Goal: Check status: Check status

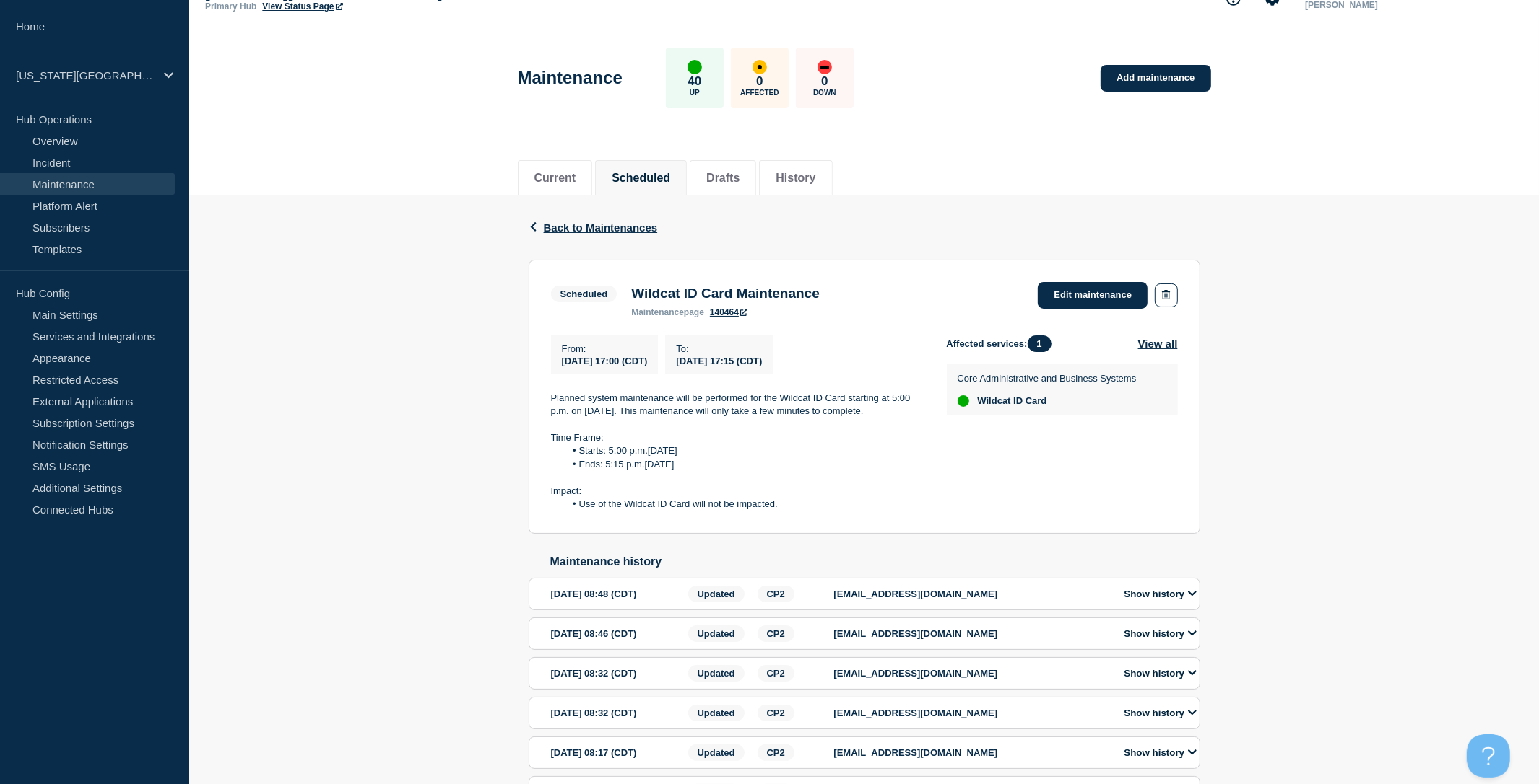
click at [1354, 168] on div "Current Scheduled Drafts History" at bounding box center [863, 170] width 1349 height 49
click at [1238, 277] on div "Back Back to Maintenances Scheduled Wildcat ID Card Maintenance From [DATE] 17:…" at bounding box center [863, 524] width 1349 height 658
click at [412, 292] on div "Back Back to Maintenances Scheduled Wildcat ID Card Maintenance From [DATE] 17:…" at bounding box center [863, 524] width 1349 height 658
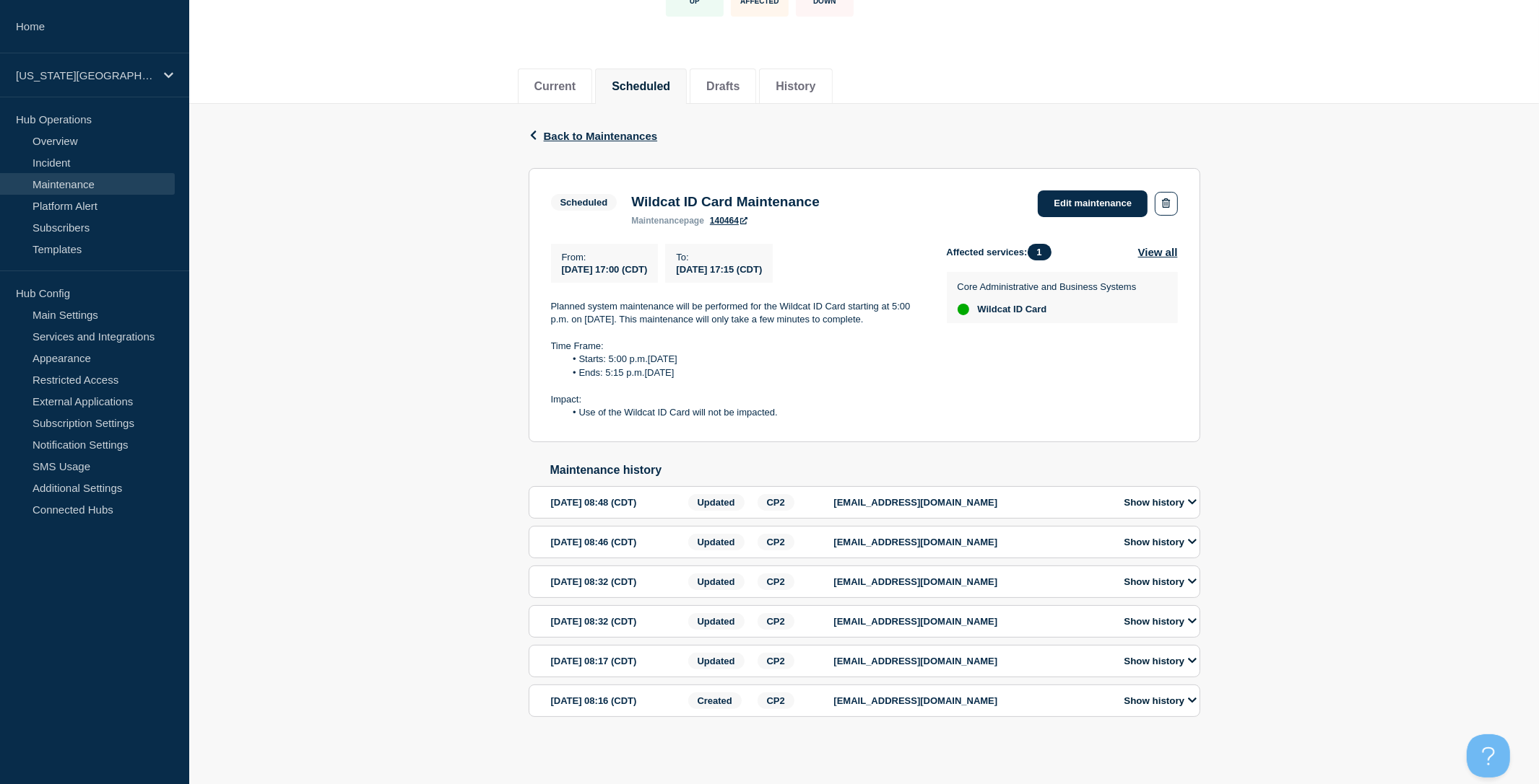
scroll to position [143, 0]
click at [1173, 496] on button "Show history" at bounding box center [1161, 502] width 81 height 12
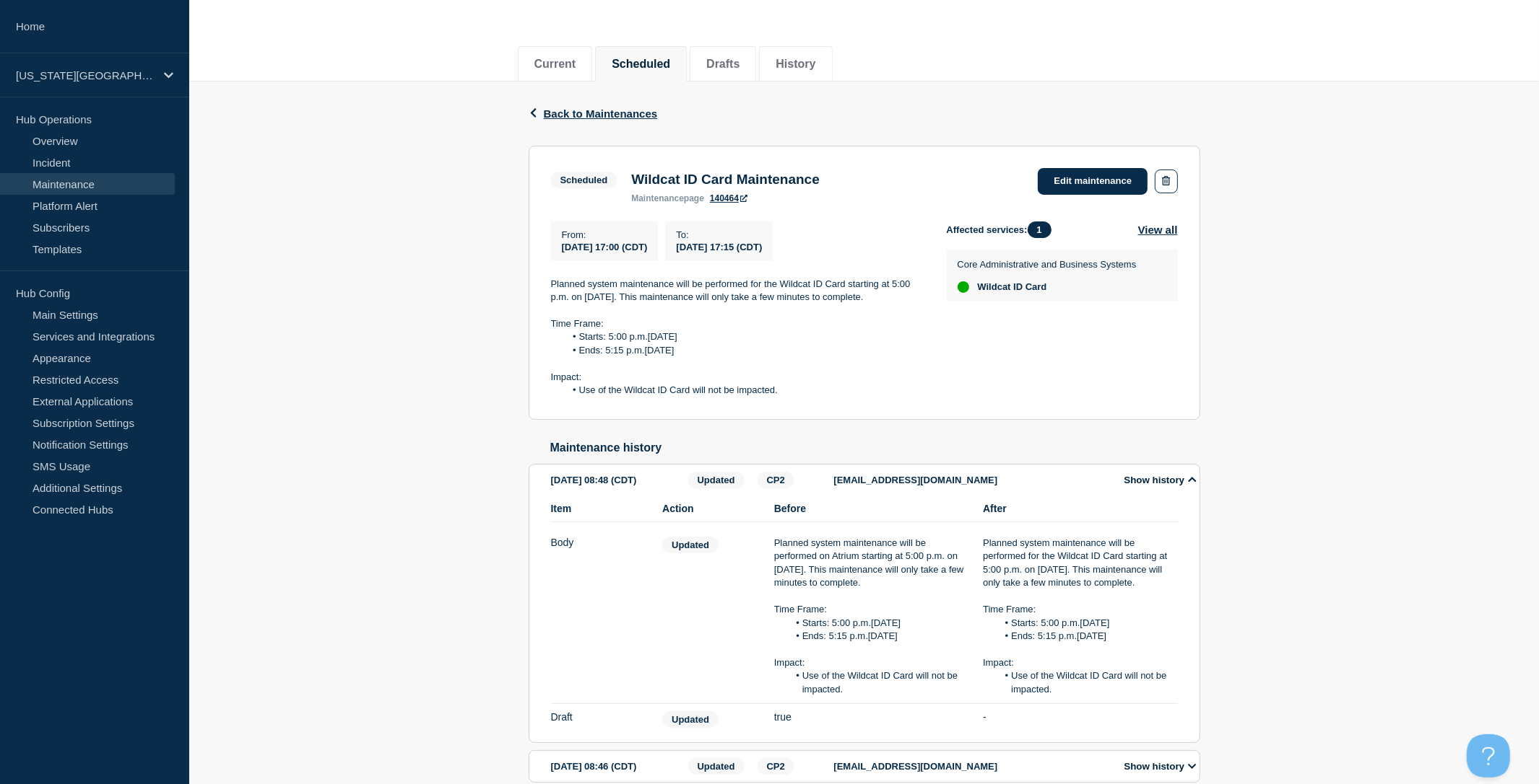
click at [1173, 486] on button "Show history" at bounding box center [1161, 479] width 81 height 12
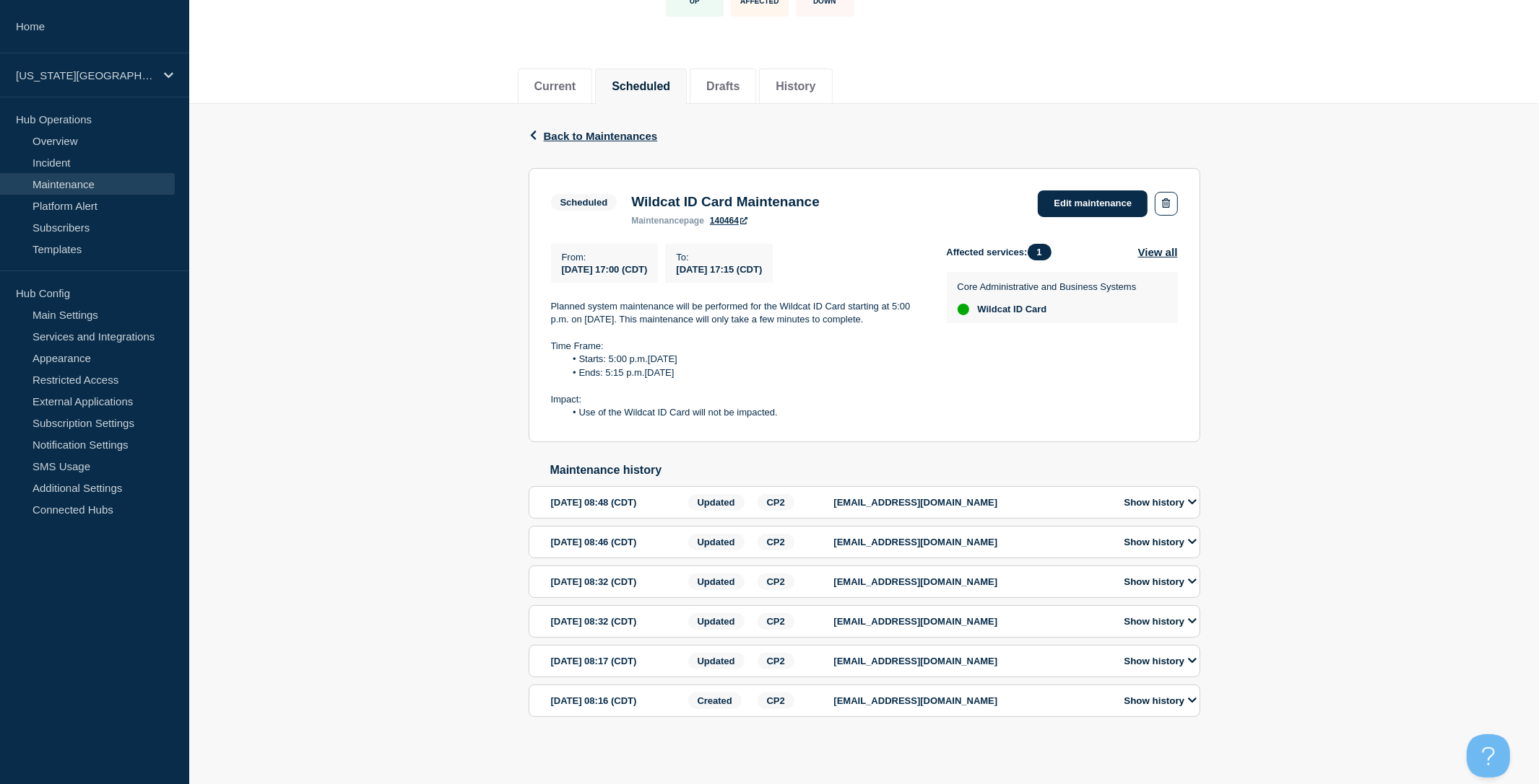
click at [1173, 496] on button "Show history" at bounding box center [1161, 502] width 81 height 12
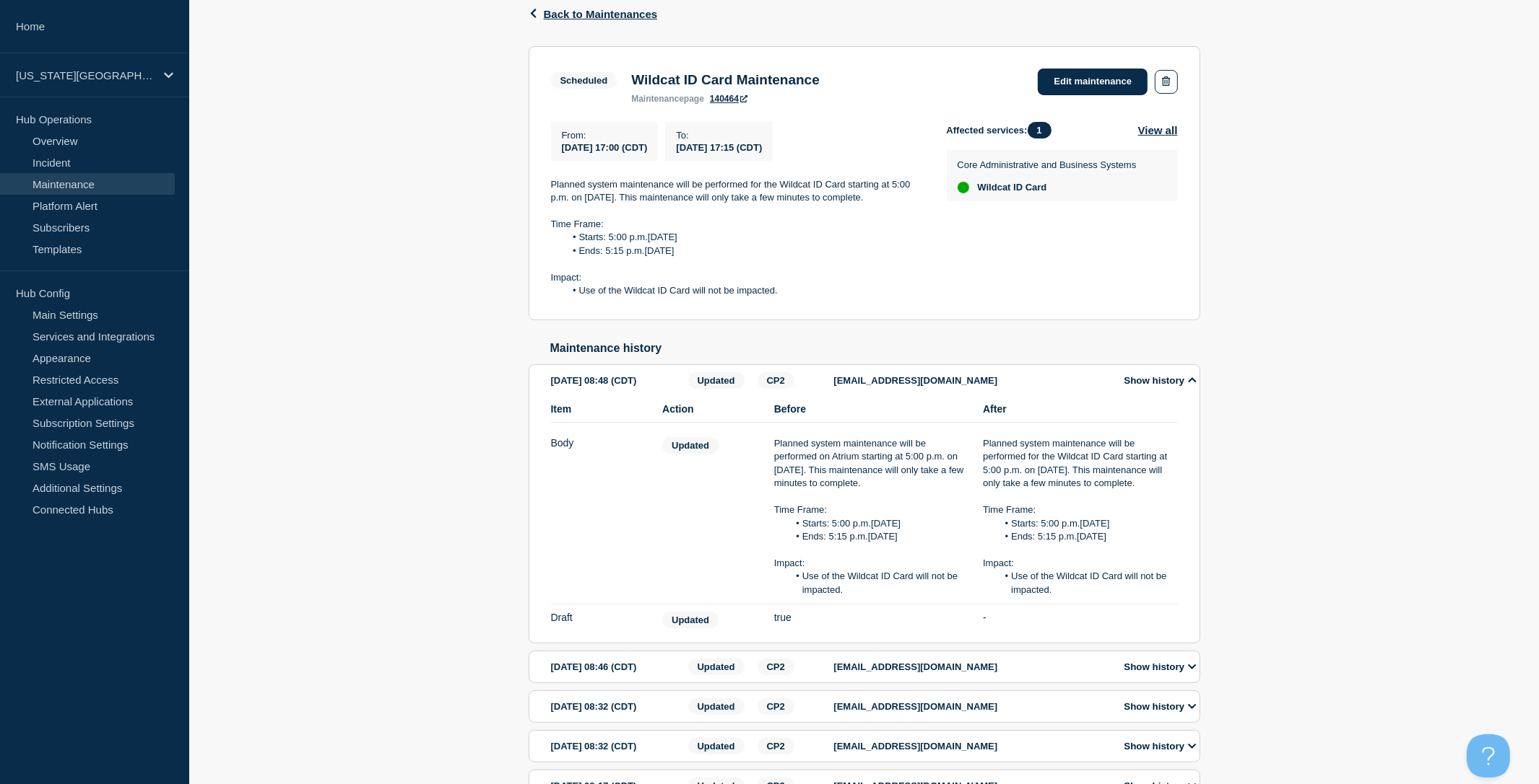
click at [1144, 387] on button "Show history" at bounding box center [1161, 380] width 81 height 12
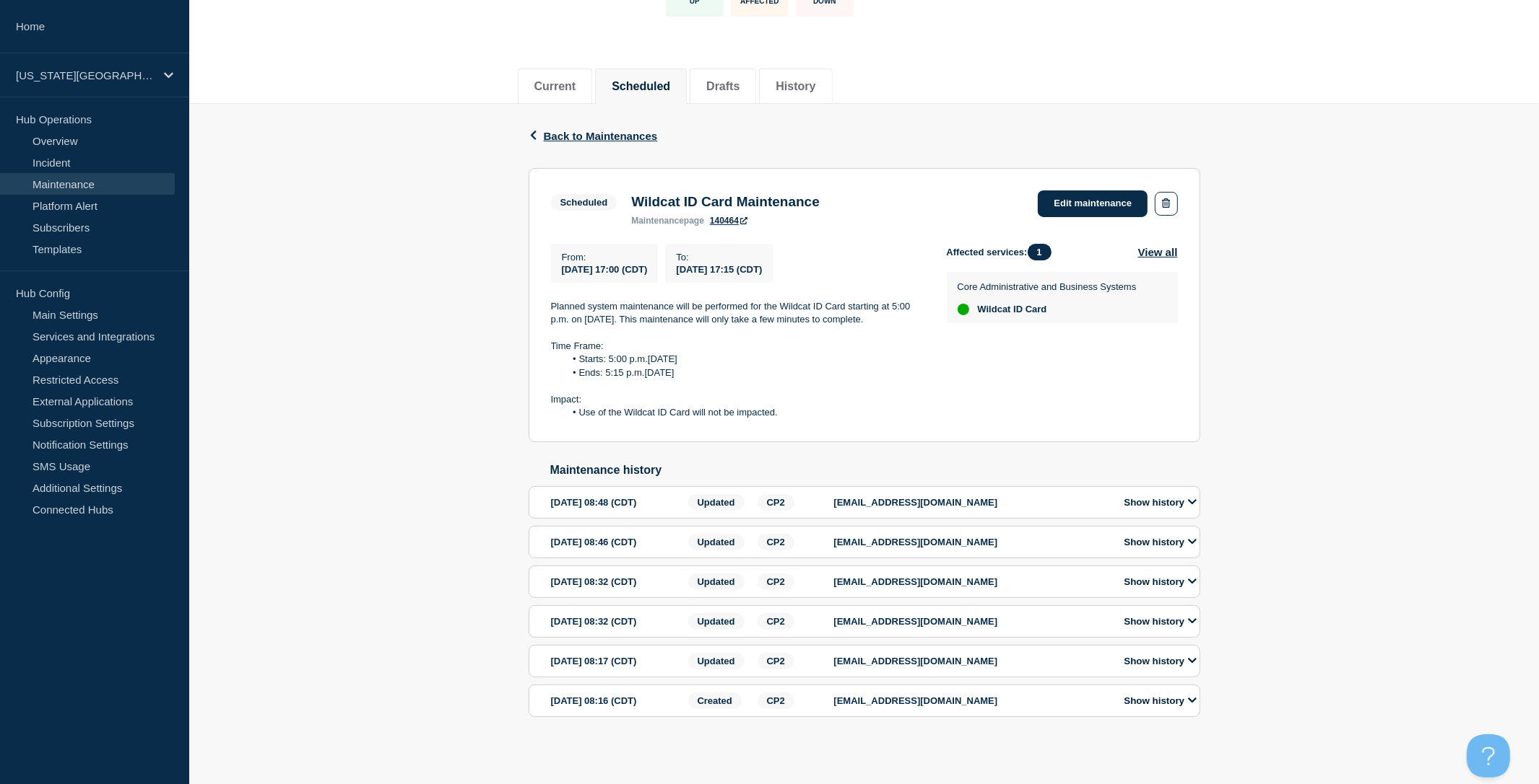
click at [429, 440] on div "Back Back to Maintenances Scheduled Wildcat ID Card Maintenance From [DATE] 17:…" at bounding box center [863, 432] width 1349 height 658
click at [1396, 104] on div "Back Back to Maintenances Scheduled Wildcat ID Card Maintenance From [DATE] 17:…" at bounding box center [863, 432] width 1349 height 658
click at [1176, 536] on button "Show history" at bounding box center [1161, 542] width 81 height 12
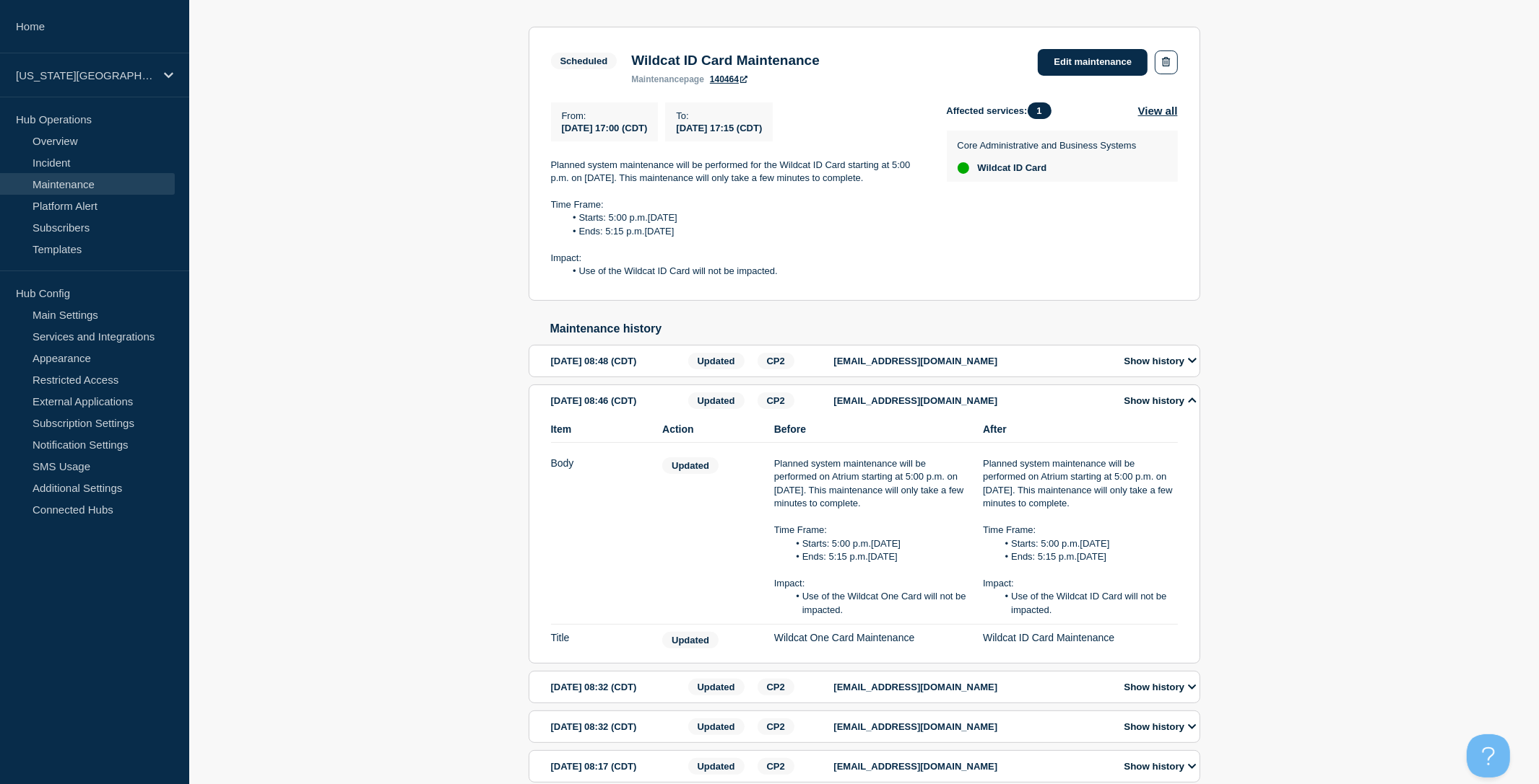
scroll to position [265, 0]
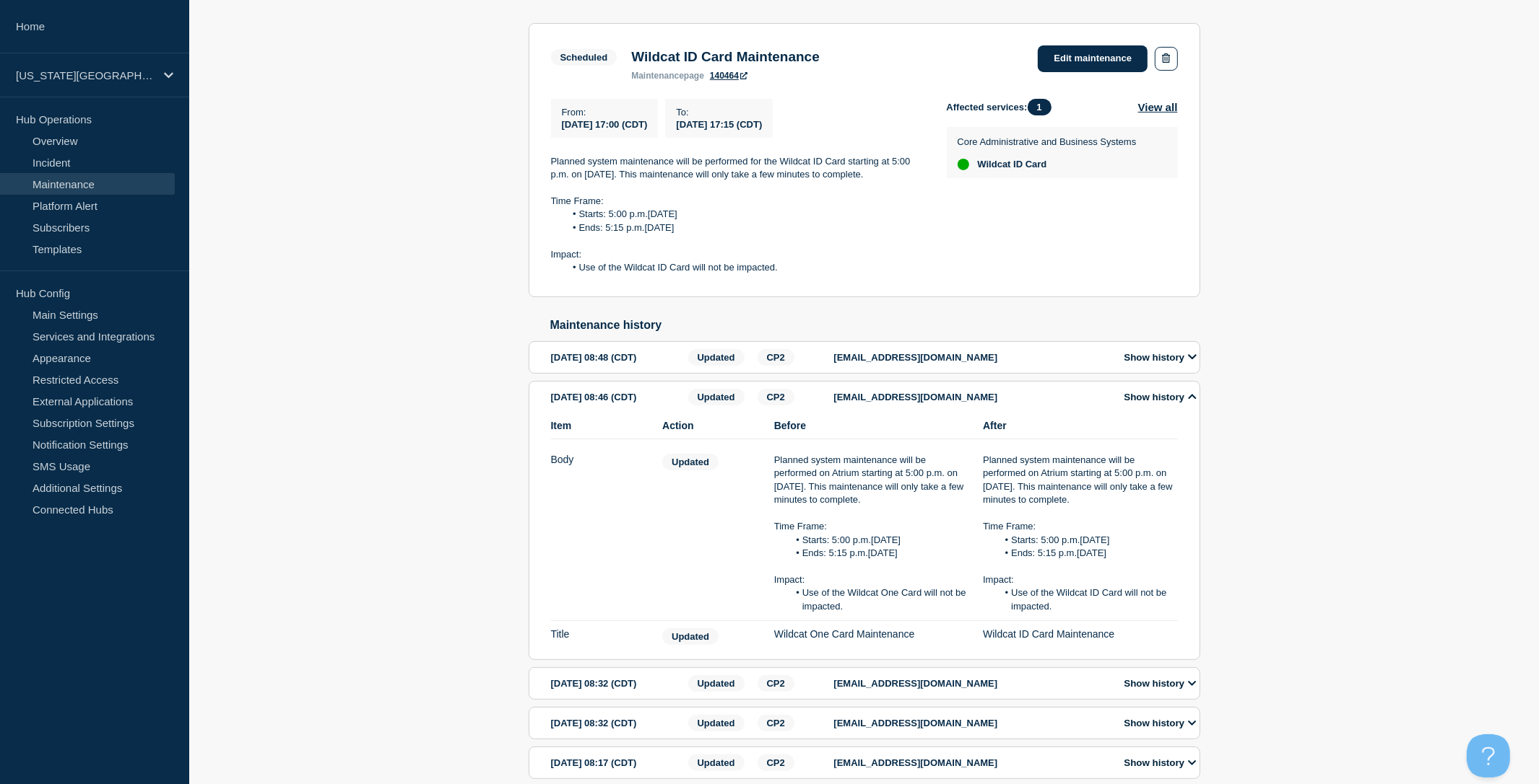
click at [1386, 450] on div "Back Back to Maintenances Scheduled Wildcat ID Card Maintenance From [DATE] 17:…" at bounding box center [863, 411] width 1349 height 906
click at [330, 258] on div "Back Back to Maintenances Scheduled Wildcat ID Card Maintenance From [DATE] 17:…" at bounding box center [863, 411] width 1349 height 906
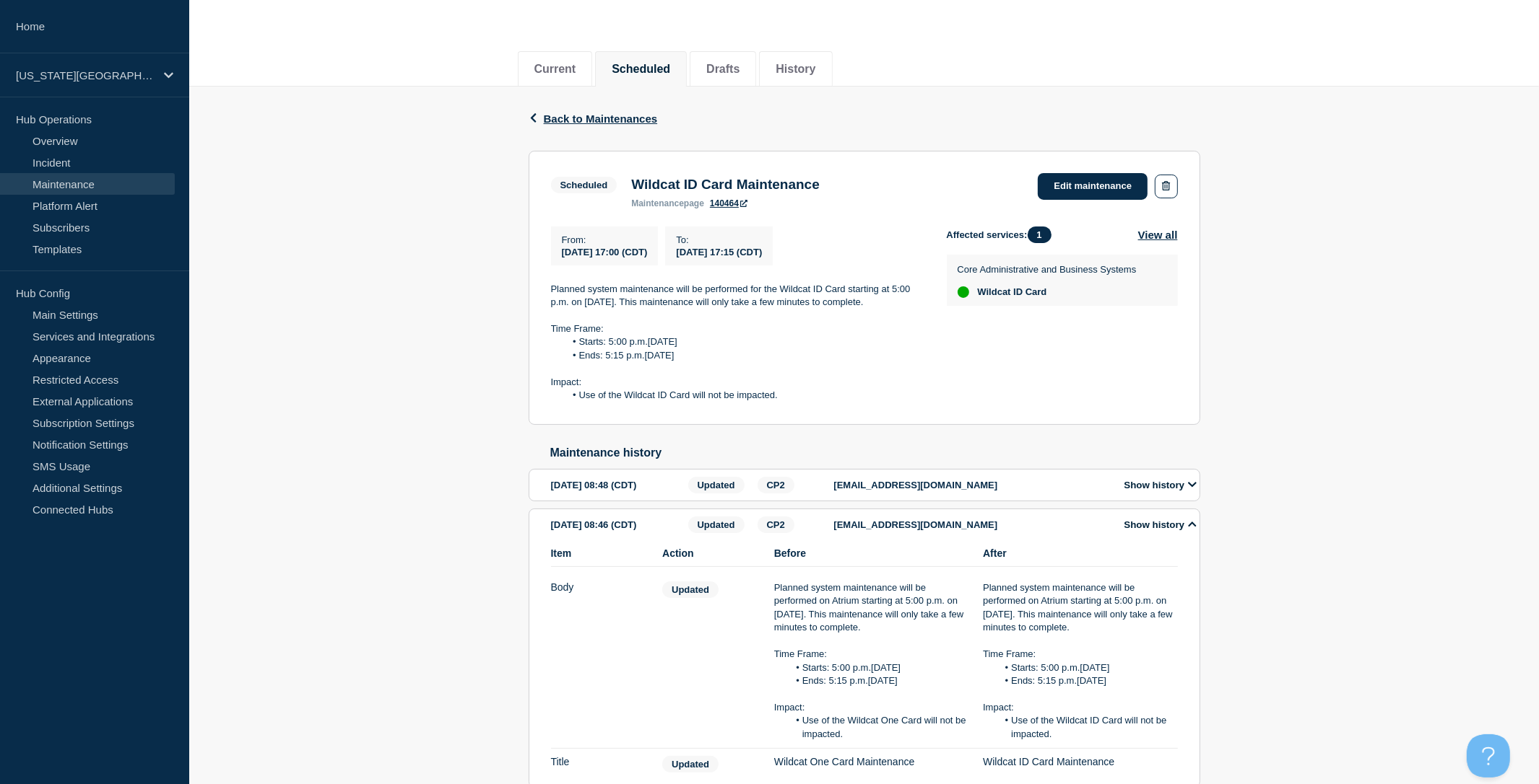
scroll to position [132, 0]
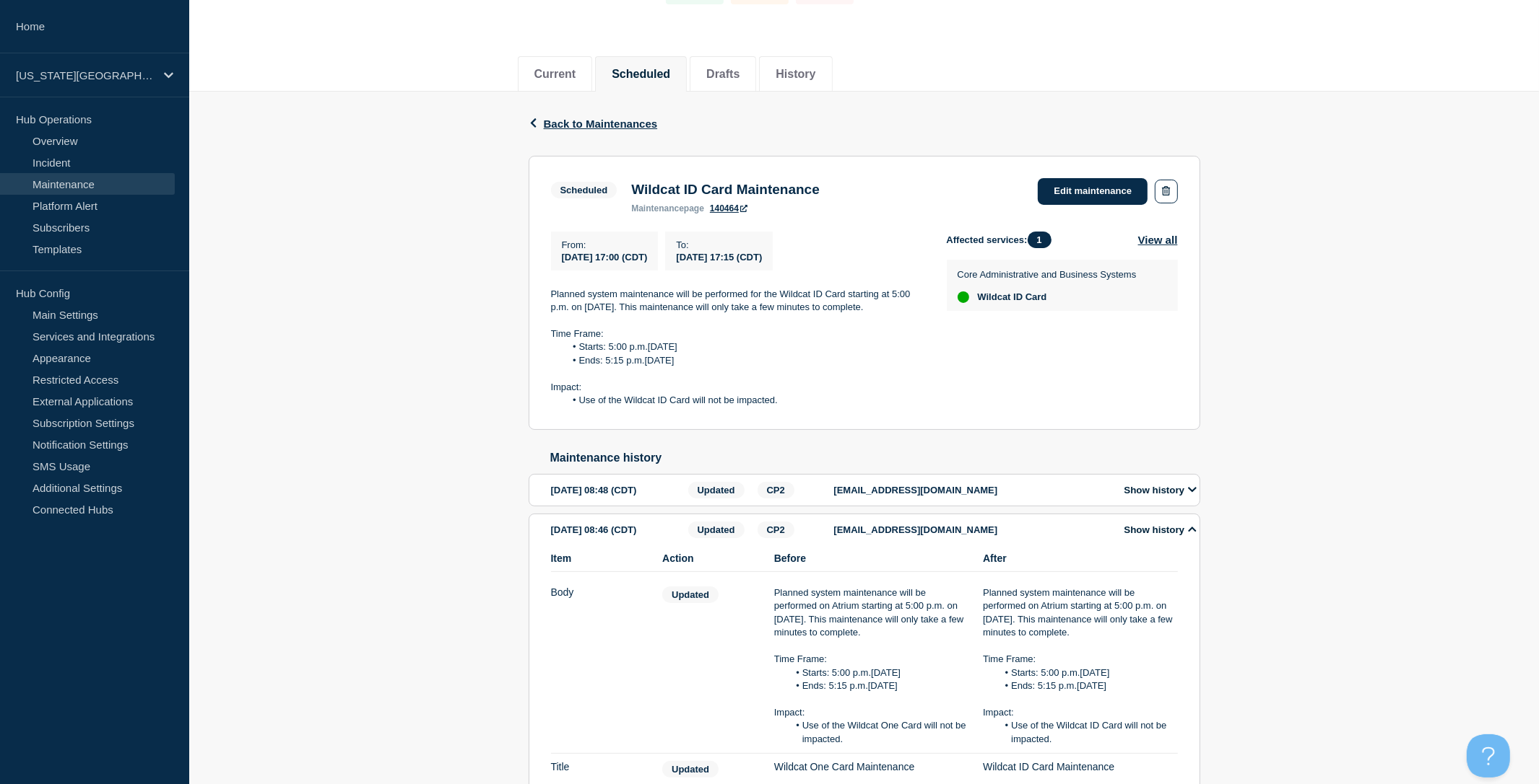
click at [428, 242] on div "Back Back to Maintenances Scheduled Wildcat ID Card Maintenance From [DATE] 17:…" at bounding box center [863, 544] width 1349 height 906
click at [367, 542] on div "Back Back to Maintenances Scheduled Wildcat ID Card Maintenance From [DATE] 17:…" at bounding box center [863, 544] width 1349 height 906
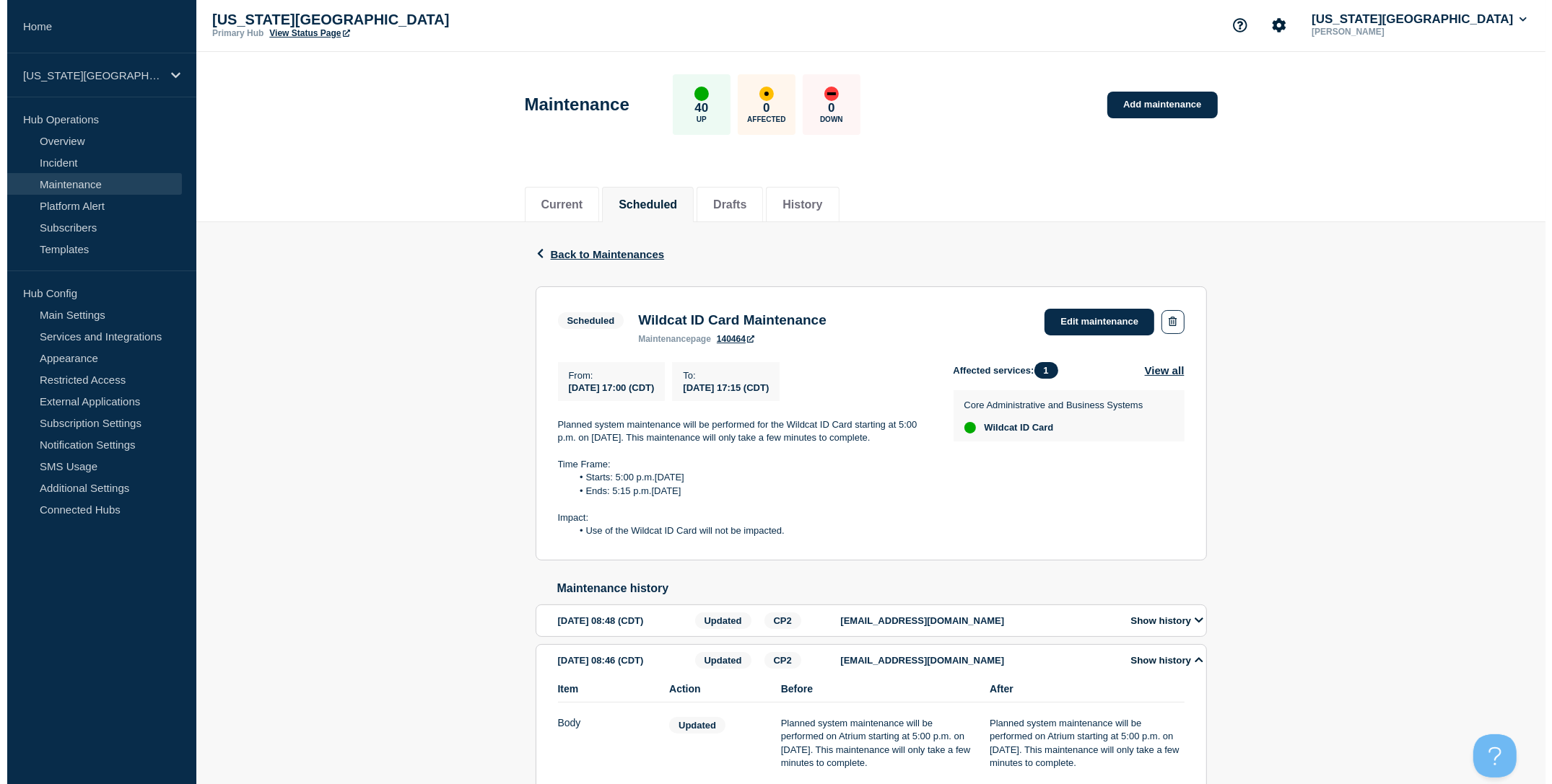
scroll to position [0, 0]
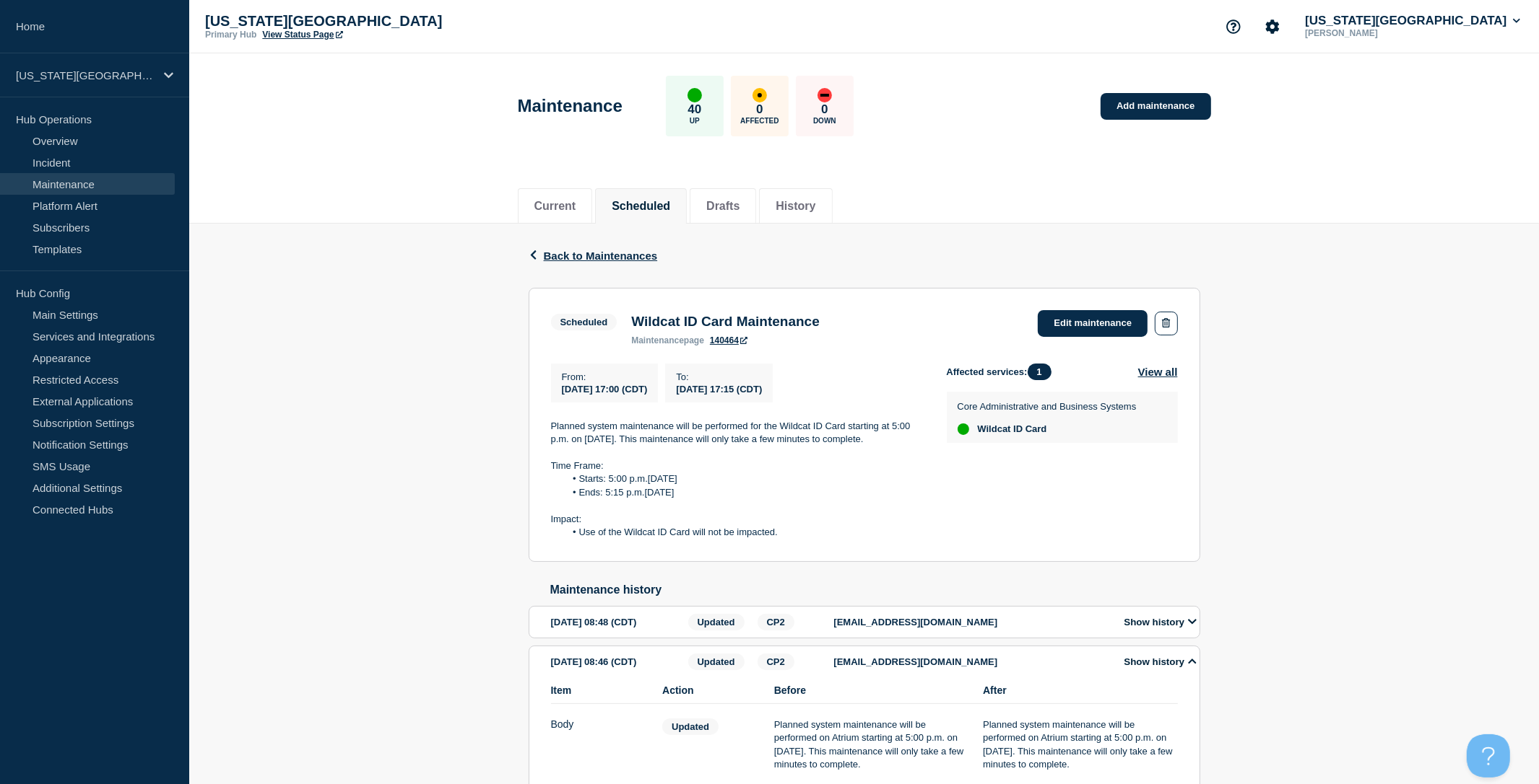
click at [74, 182] on link "Maintenance" at bounding box center [88, 184] width 175 height 22
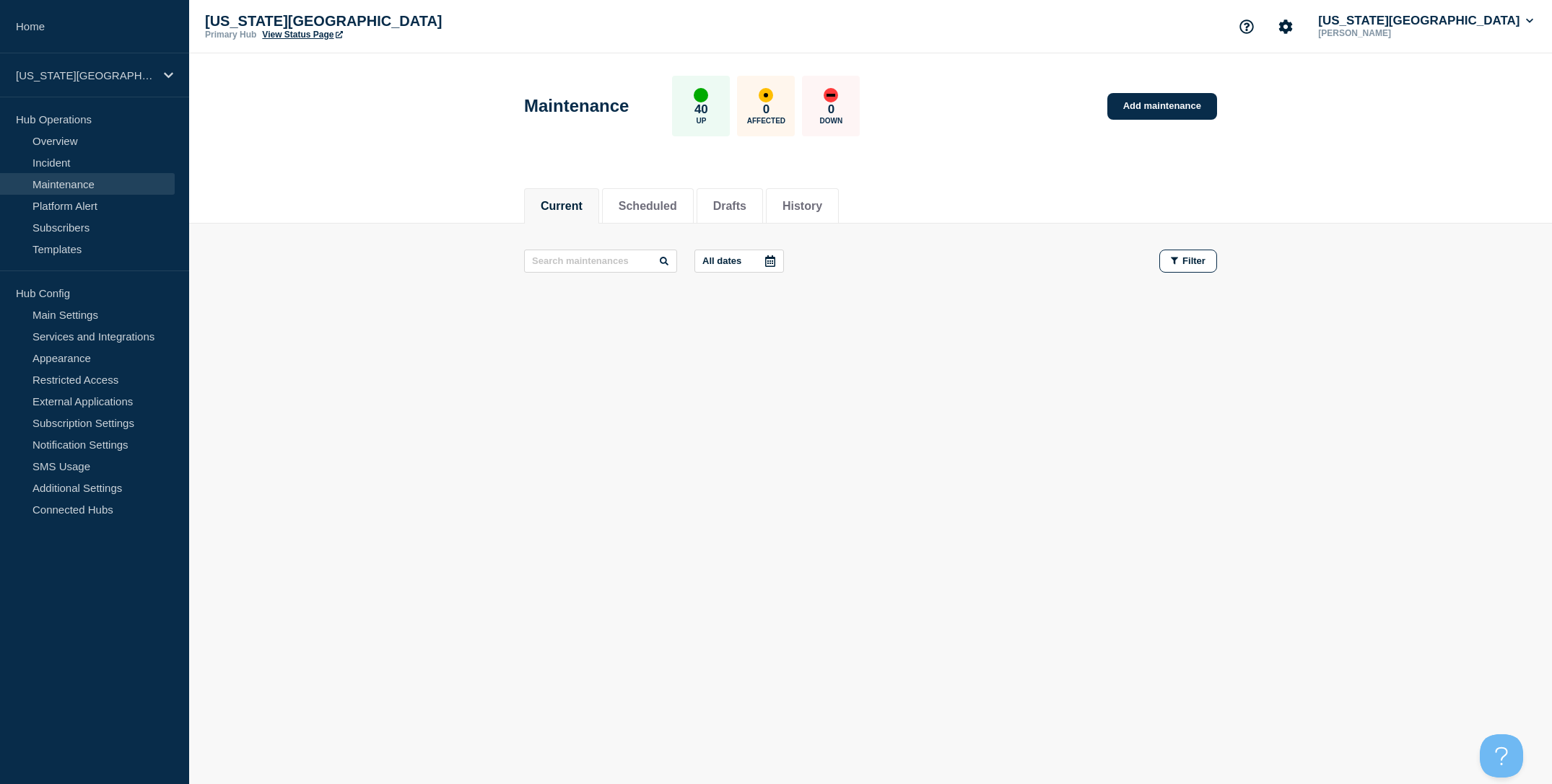
click at [409, 137] on header "Maintenance 40 Up 0 Affected 0 Down Add maintenance" at bounding box center [870, 113] width 1362 height 121
